Goal: Answer question/provide support: Answer question/provide support

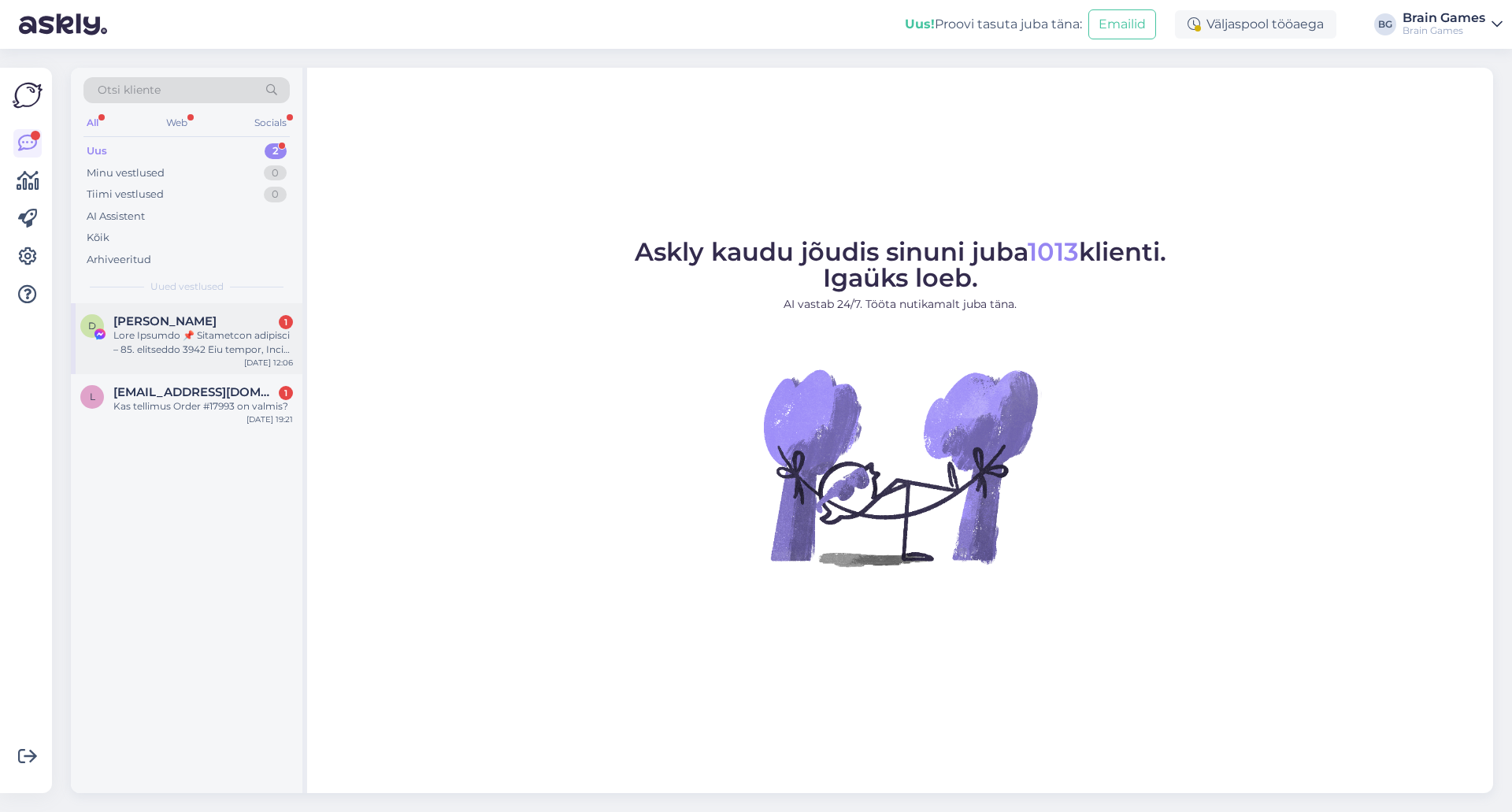
click at [189, 314] on span "[PERSON_NAME]" at bounding box center [165, 321] width 103 height 14
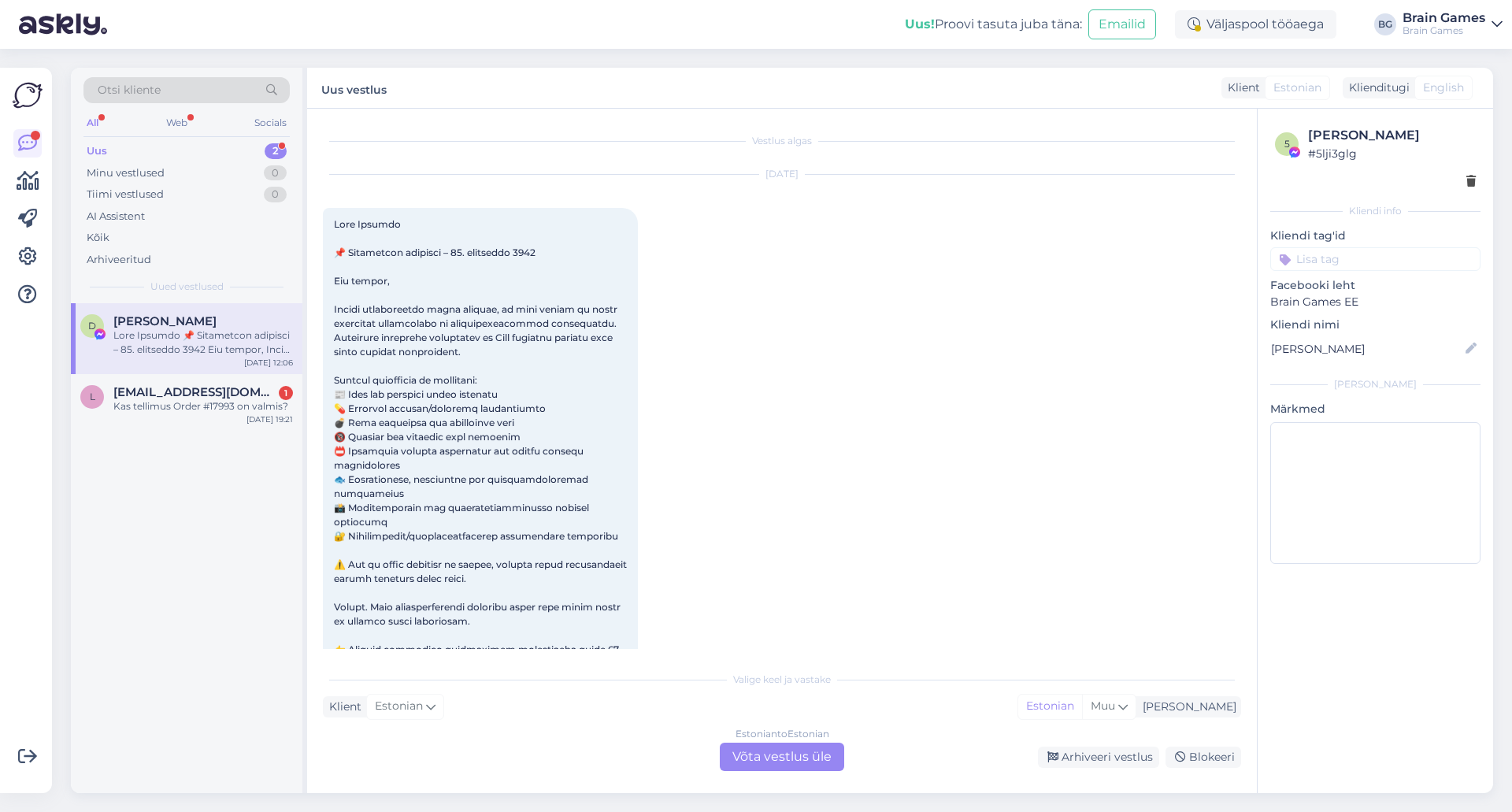
scroll to position [33, 0]
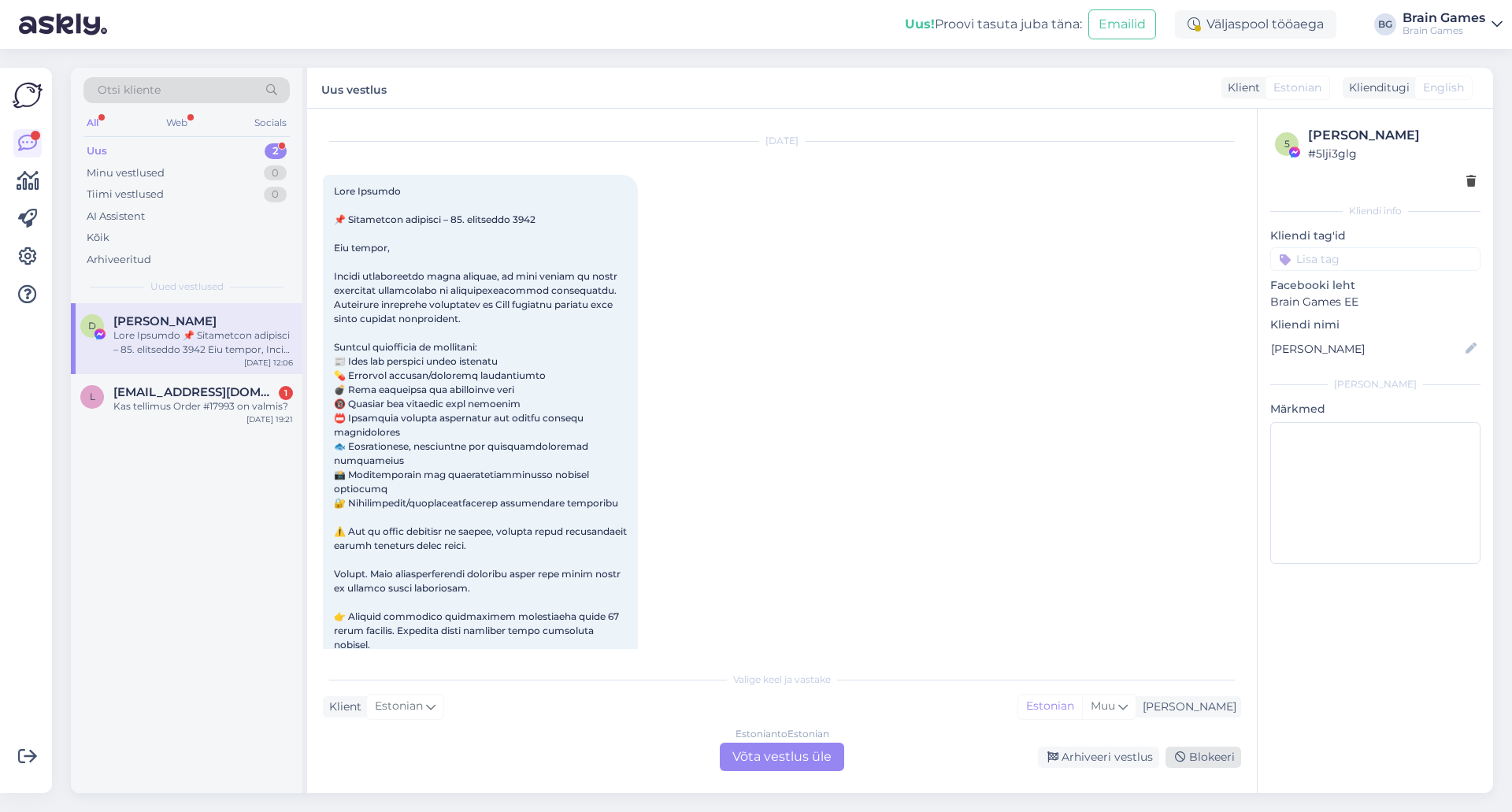
click at [1235, 764] on div "Blokeeri" at bounding box center [1203, 757] width 75 height 21
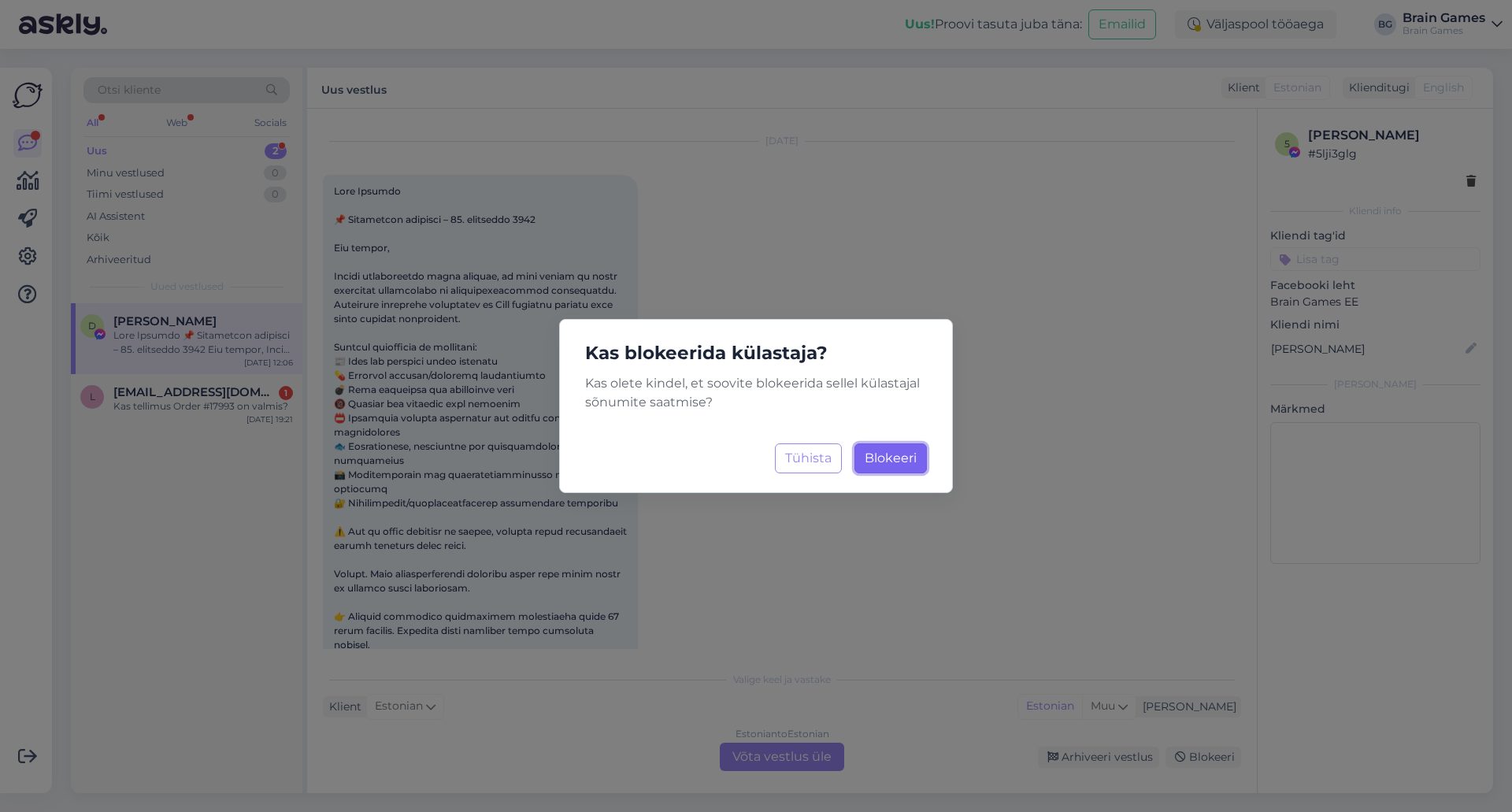
click at [886, 466] on button "Blokeeri Laadimine..." at bounding box center [890, 458] width 72 height 30
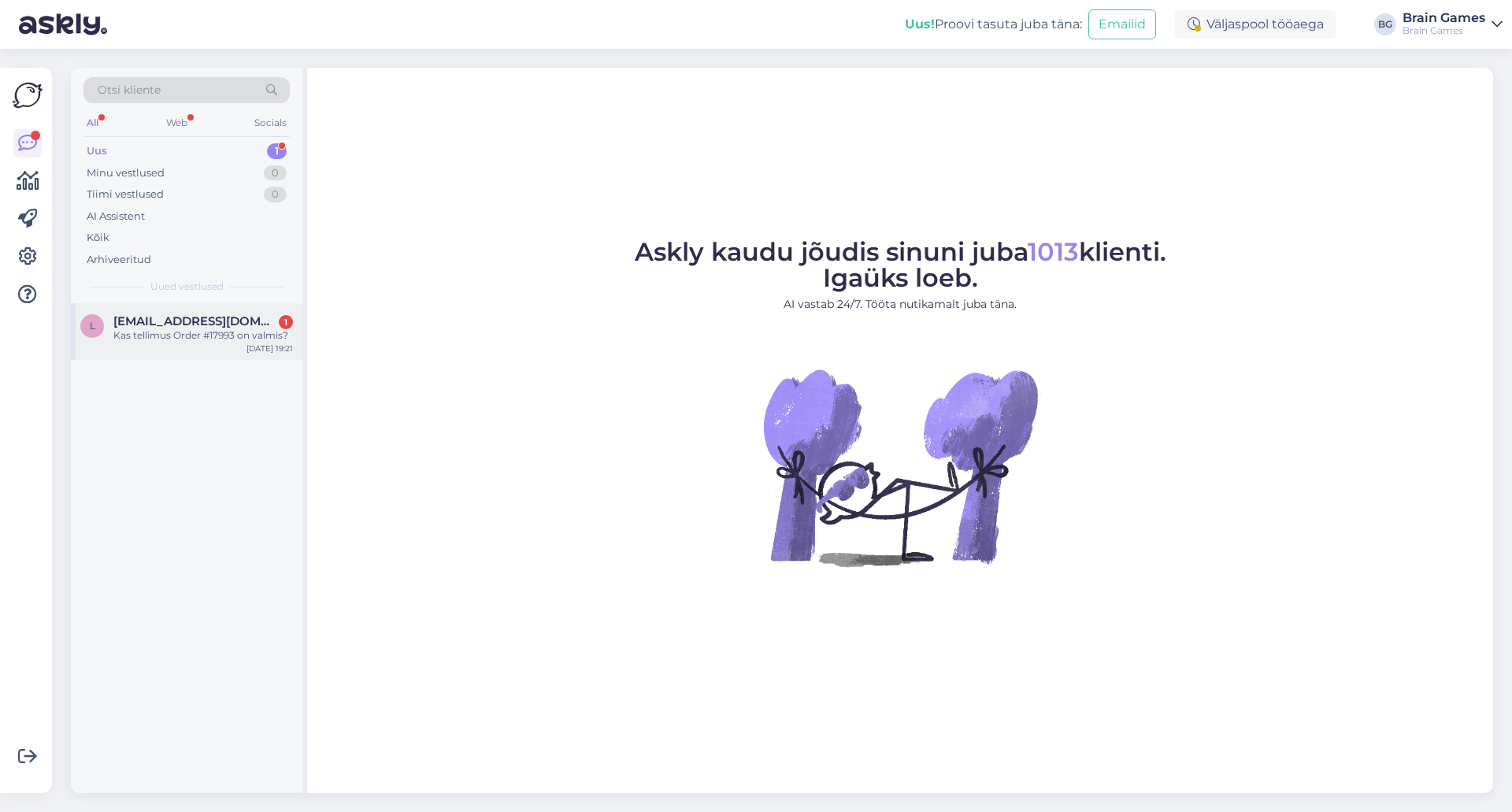
click at [138, 331] on div "Kas tellimus Order #17993 on valmis?" at bounding box center [203, 335] width 180 height 14
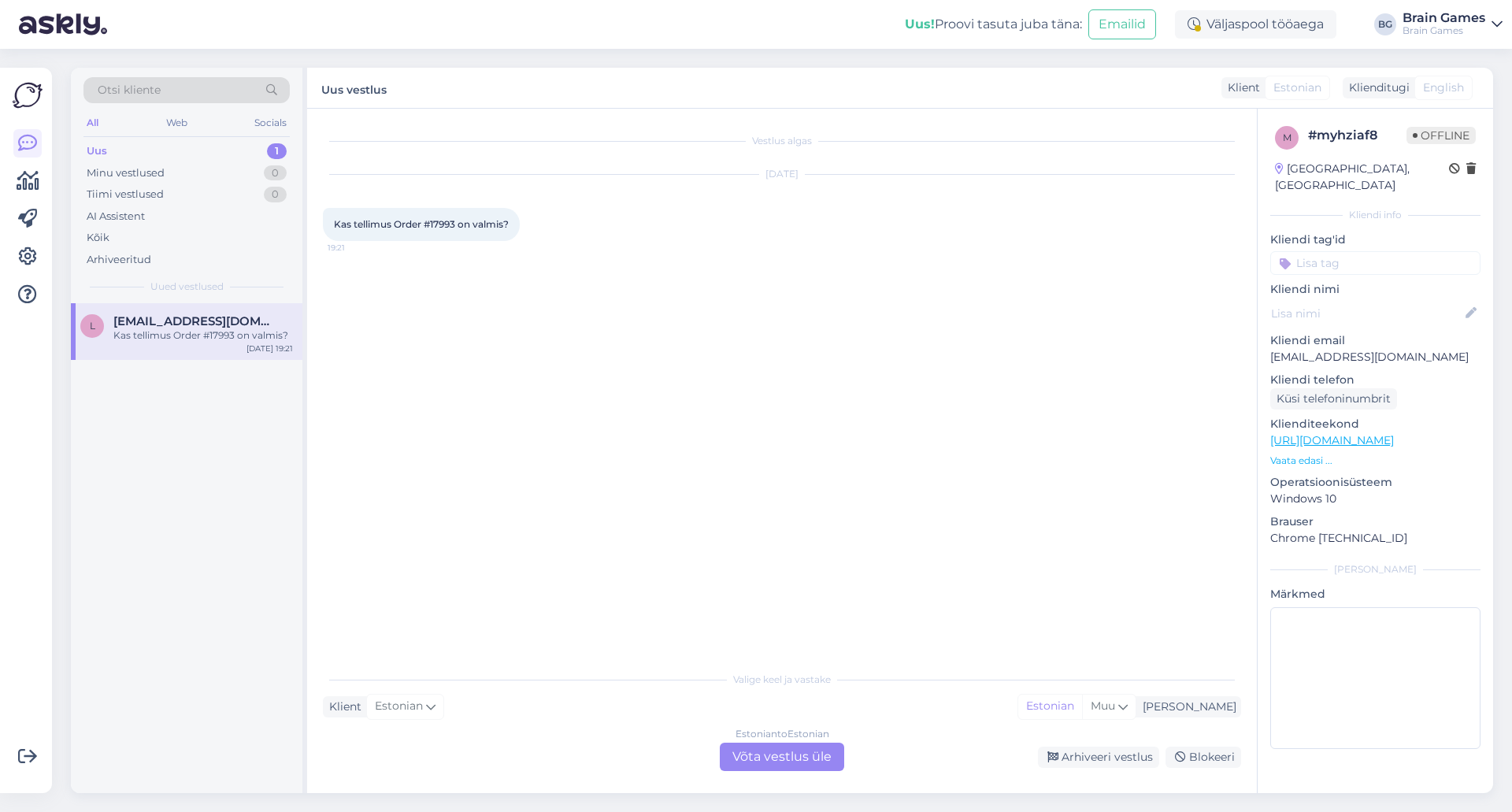
click at [438, 230] on div "Kas tellimus Order #17993 on valmis? 19:21" at bounding box center [421, 225] width 197 height 33
copy span "17993"
click at [783, 764] on div "Estonian to Estonian Võta vestlus üle" at bounding box center [782, 757] width 125 height 29
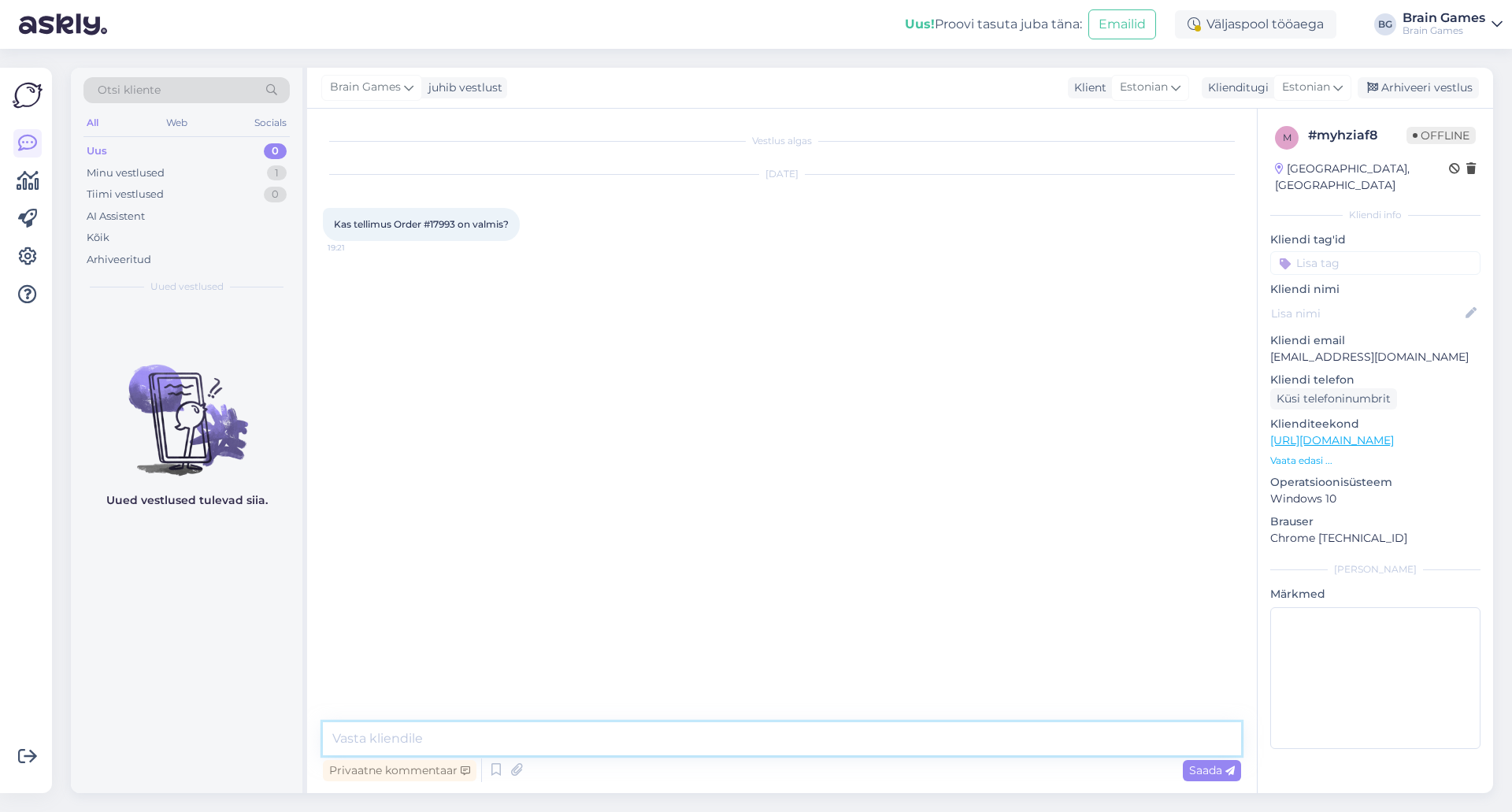
click at [745, 748] on textarea at bounding box center [782, 739] width 918 height 33
type textarea "Tere! Gwent tooted peaksid saabuma meie lattu järgmise nädala jooksul. Anname t…"
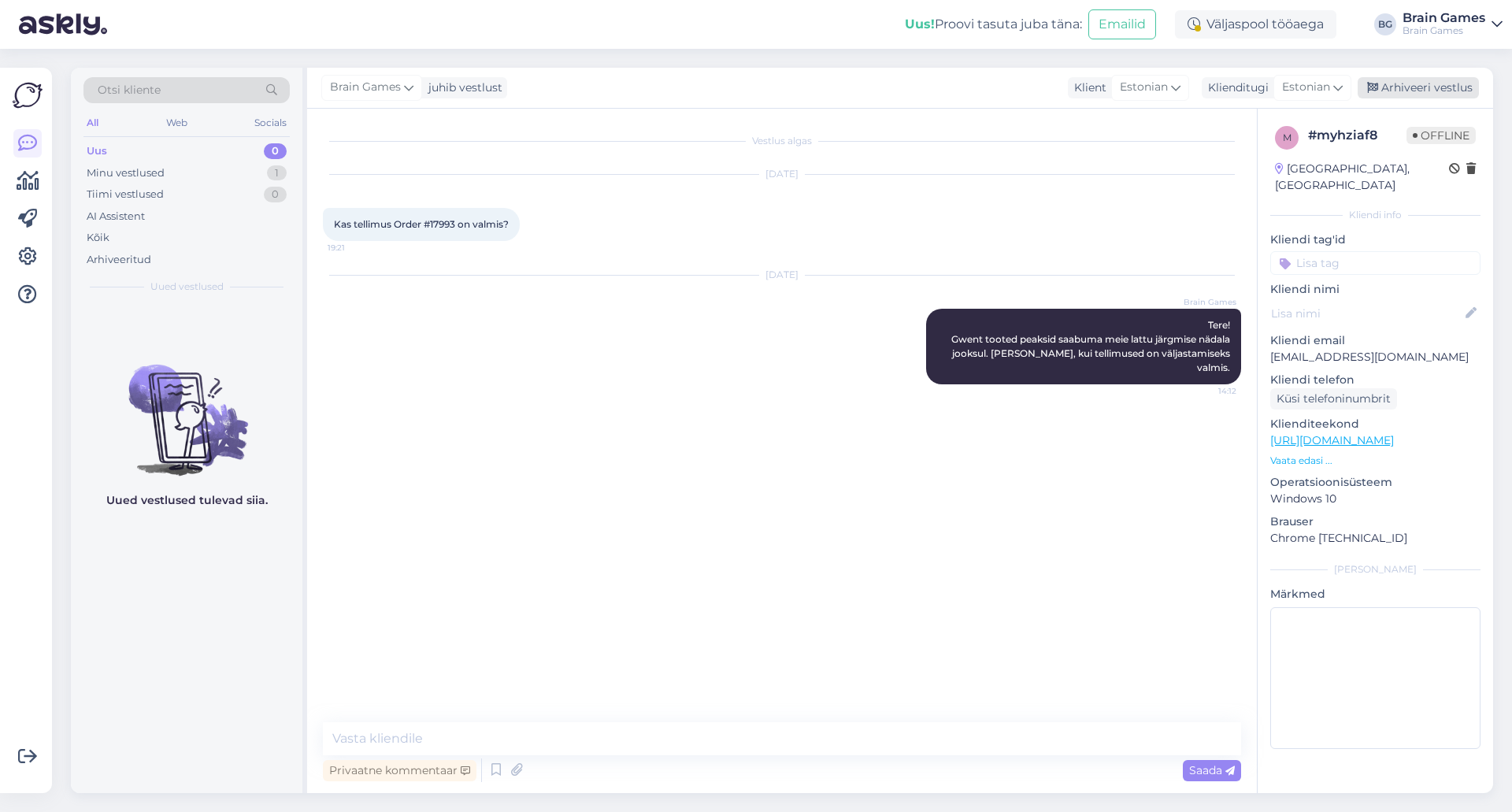
click at [1402, 84] on div "Arhiveeri vestlus" at bounding box center [1419, 88] width 121 height 21
